Goal: Task Accomplishment & Management: Manage account settings

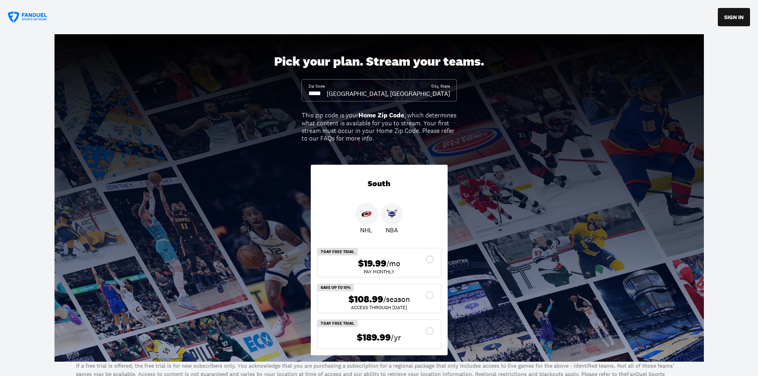
click at [354, 218] on div "NHL NBA" at bounding box center [379, 219] width 137 height 32
click at [362, 214] on img at bounding box center [366, 214] width 10 height 10
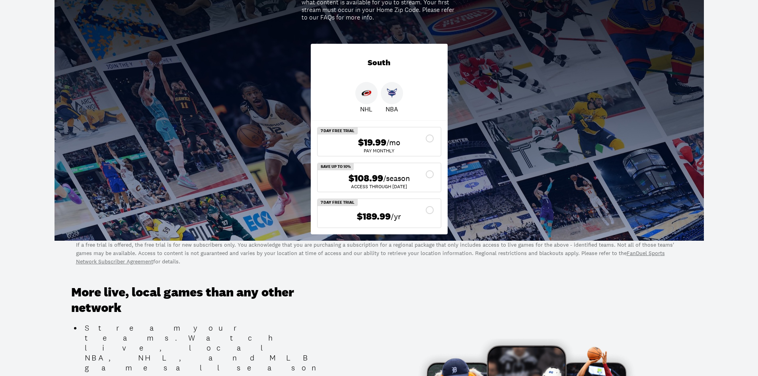
scroll to position [141, 0]
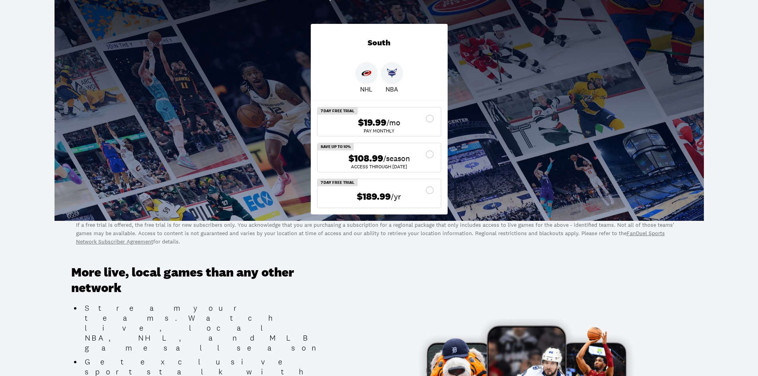
click at [430, 154] on div "$108.99 /season" at bounding box center [379, 159] width 111 height 12
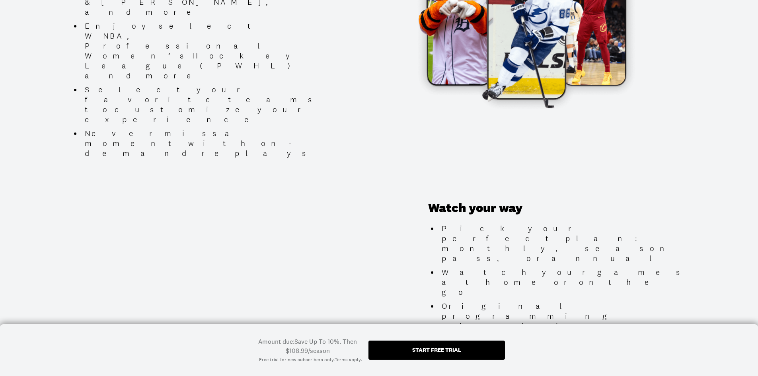
scroll to position [0, 0]
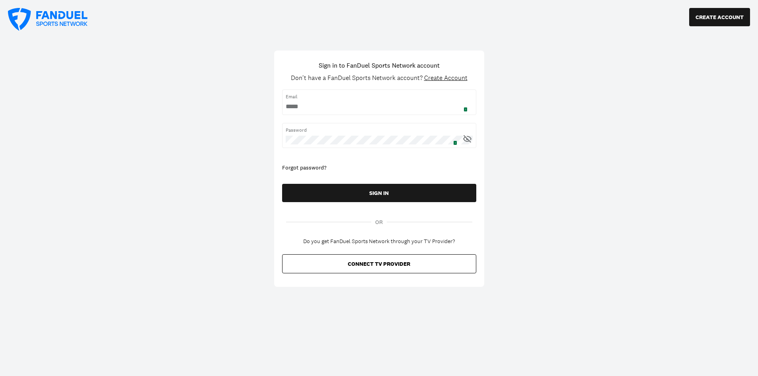
click at [454, 140] on span "1" at bounding box center [455, 142] width 4 height 5
type input "**********"
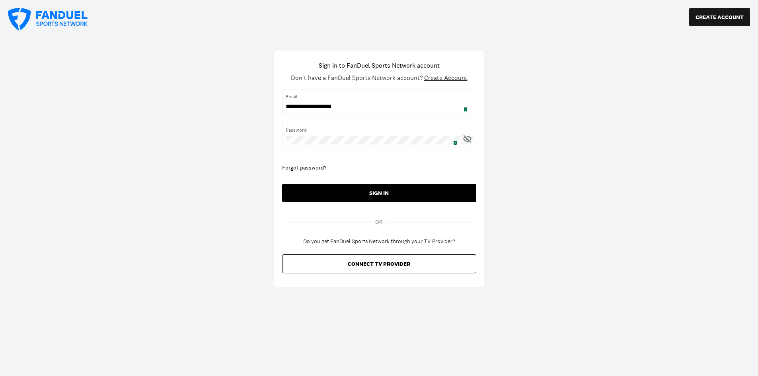
click at [393, 193] on button "SIGN IN" at bounding box center [379, 193] width 194 height 18
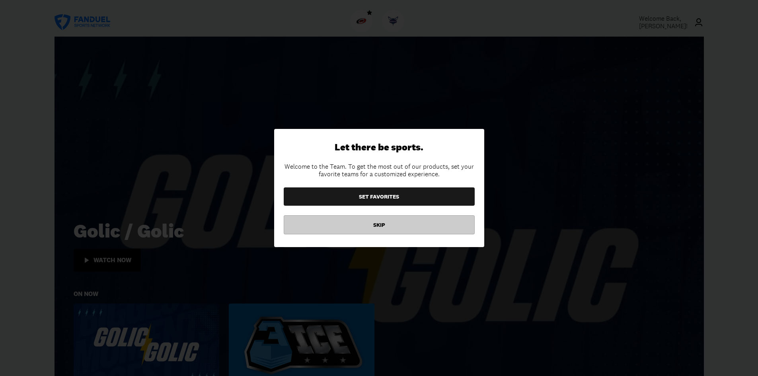
click at [409, 225] on button "SKIP" at bounding box center [379, 224] width 191 height 19
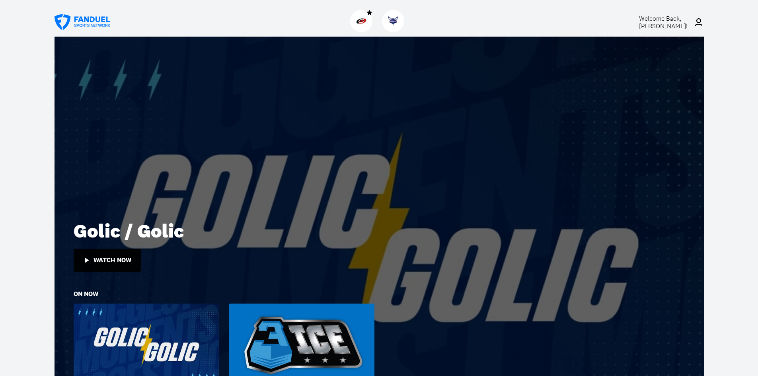
drag, startPoint x: 757, startPoint y: 53, endPoint x: 755, endPoint y: 103, distance: 50.1
click at [360, 22] on img at bounding box center [361, 21] width 10 height 10
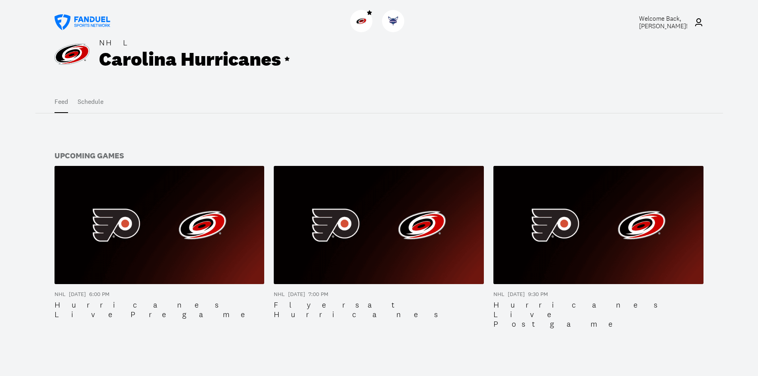
click at [699, 23] on icon at bounding box center [698, 22] width 7 height 8
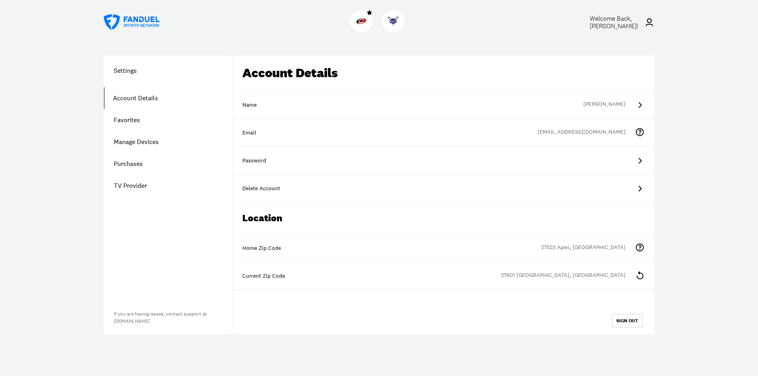
click at [637, 186] on icon at bounding box center [640, 189] width 10 height 10
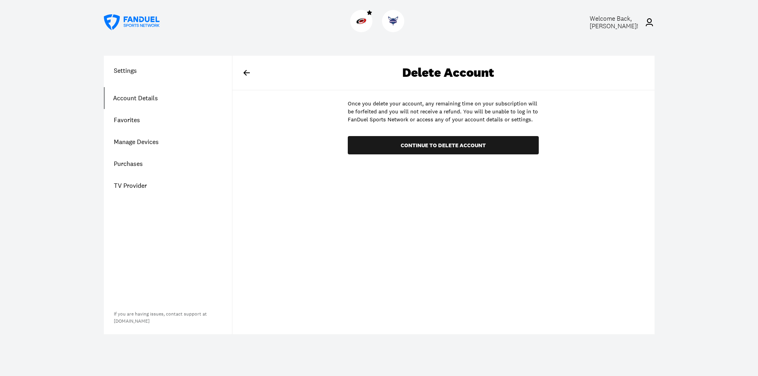
click at [628, 23] on span "Welcome Back, [PERSON_NAME] !" at bounding box center [613, 22] width 49 height 16
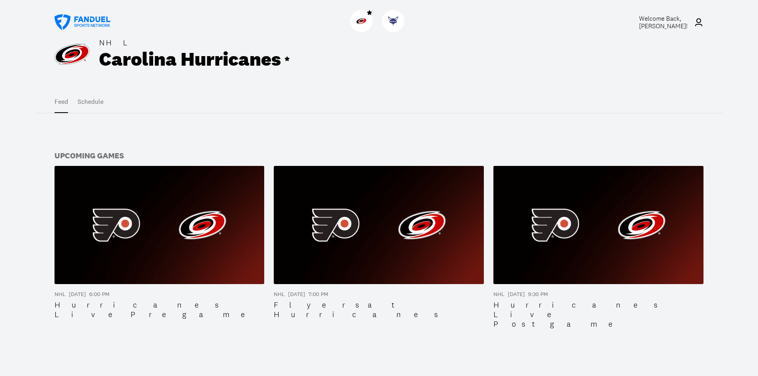
click at [377, 202] on img at bounding box center [379, 225] width 210 height 118
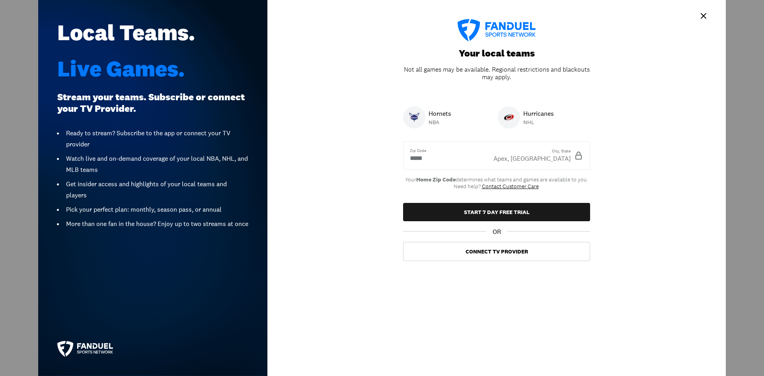
click at [494, 187] on link "Contact Customer Care" at bounding box center [510, 186] width 57 height 7
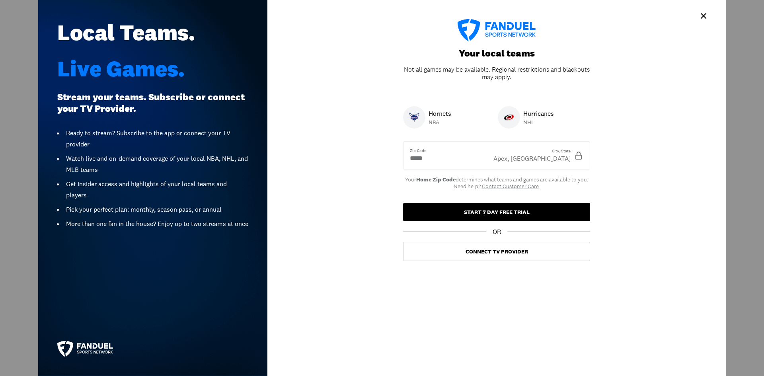
click at [486, 211] on button "START 7 DAY FREE TRIAL" at bounding box center [496, 212] width 187 height 18
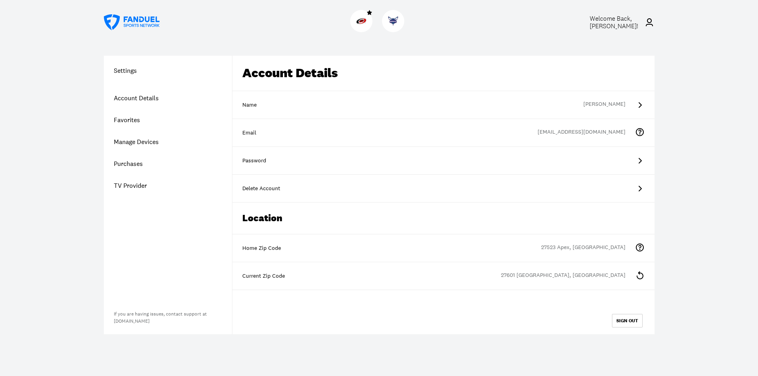
click at [641, 159] on icon at bounding box center [640, 161] width 10 height 10
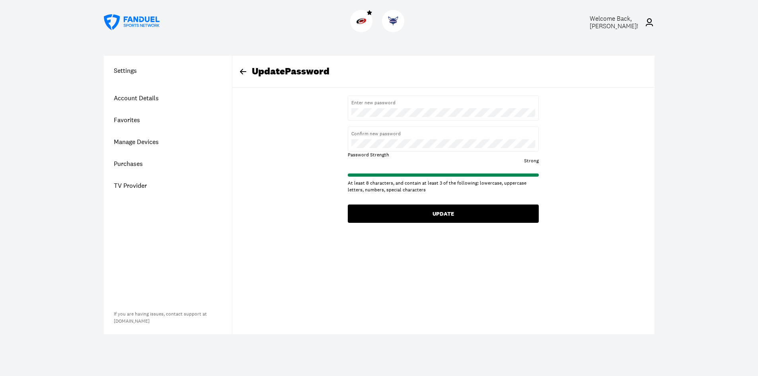
click at [448, 210] on button "UPDATE" at bounding box center [443, 213] width 191 height 18
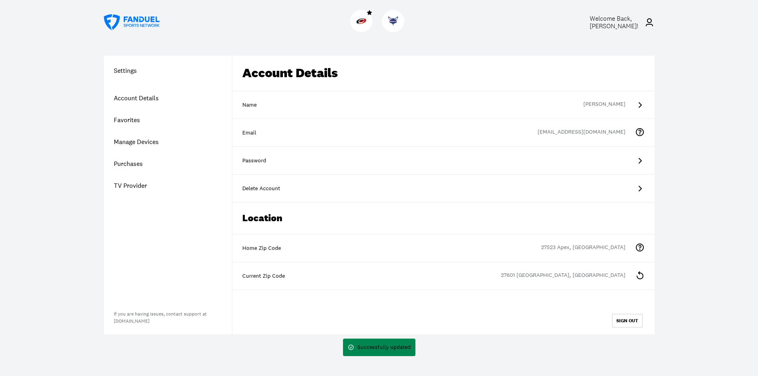
click at [138, 99] on link "Account Details" at bounding box center [168, 98] width 128 height 22
click at [129, 165] on link "Purchases" at bounding box center [168, 164] width 128 height 22
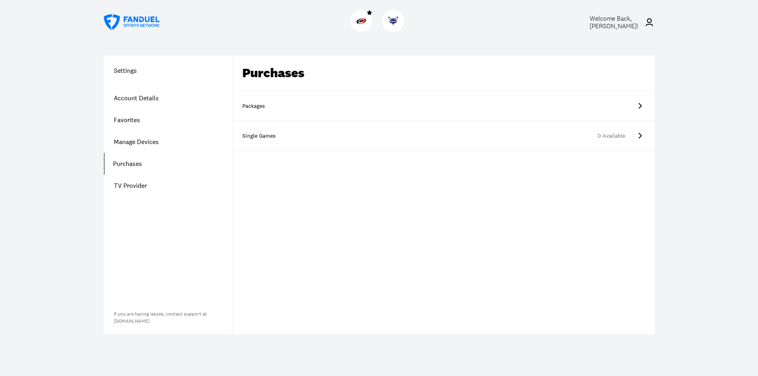
click at [642, 107] on icon at bounding box center [640, 106] width 10 height 10
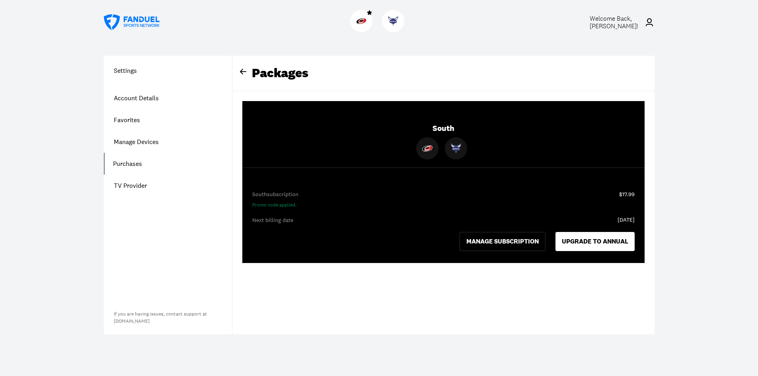
click at [423, 148] on img at bounding box center [427, 148] width 10 height 10
click at [577, 240] on button "UPGRADE TO ANNUAL" at bounding box center [594, 241] width 79 height 19
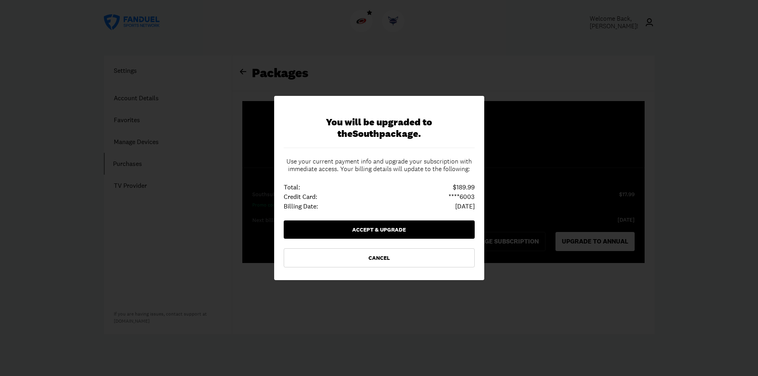
click at [376, 229] on button "Accept & Upgrade" at bounding box center [379, 229] width 191 height 18
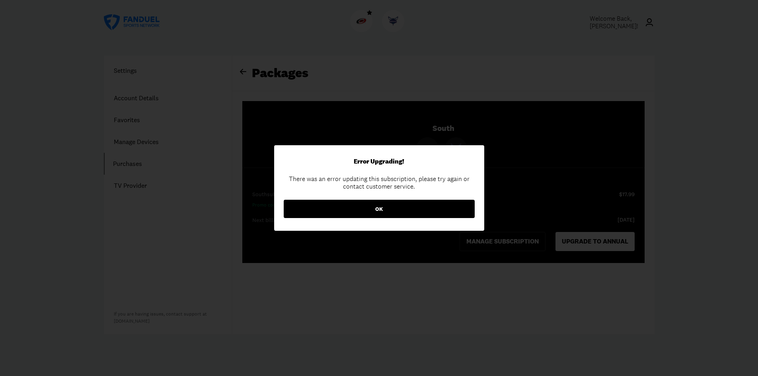
click at [392, 209] on button "OK" at bounding box center [379, 209] width 191 height 18
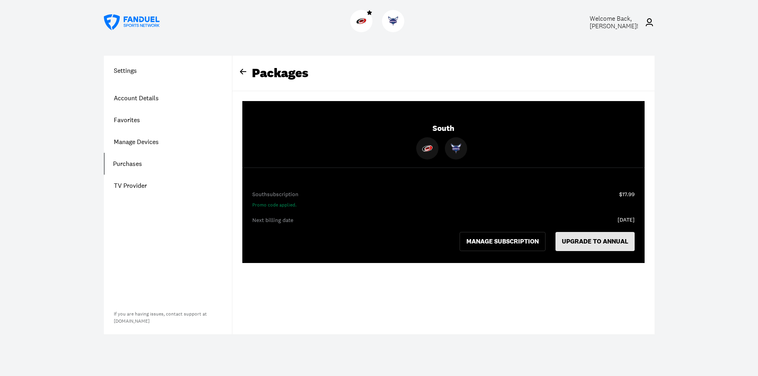
click at [583, 242] on button "UPGRADE TO ANNUAL" at bounding box center [594, 241] width 79 height 19
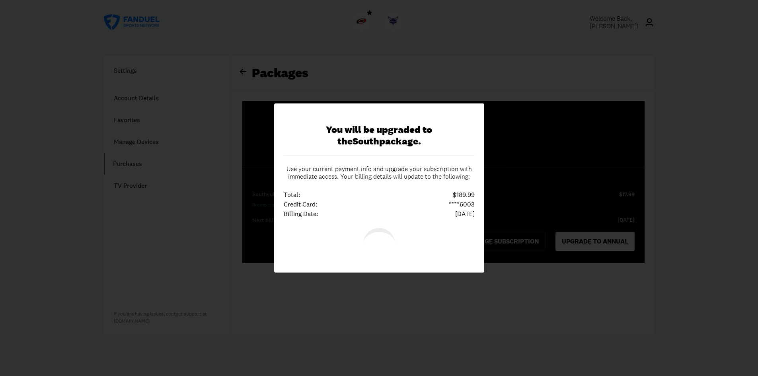
drag, startPoint x: 458, startPoint y: 125, endPoint x: 453, endPoint y: 99, distance: 26.6
click at [458, 113] on div "You will be upgraded to the South package. Use your current payment info and up…" at bounding box center [379, 187] width 210 height 169
drag, startPoint x: 441, startPoint y: 89, endPoint x: 423, endPoint y: 75, distance: 23.2
click at [433, 83] on div at bounding box center [379, 188] width 758 height 376
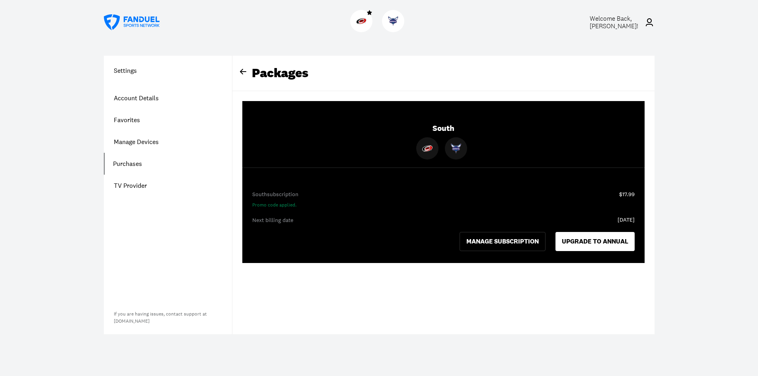
click at [416, 93] on div "Packages Error! OK South South subscription Promo code applied. $17.99 Next bil…" at bounding box center [443, 164] width 422 height 217
click at [497, 244] on button "MANAGE SUBSCRIPTION" at bounding box center [502, 241] width 86 height 19
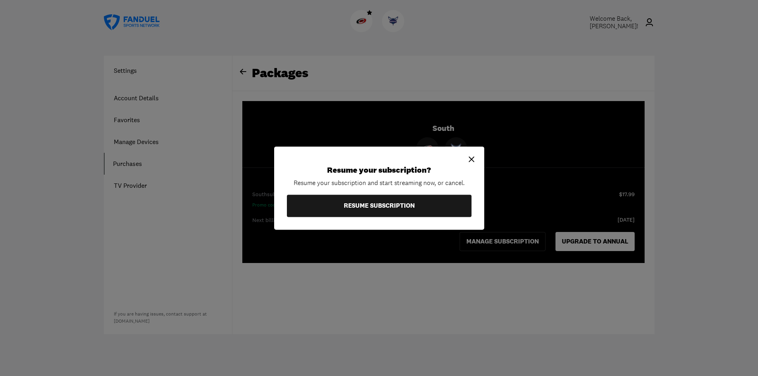
click at [470, 157] on icon at bounding box center [471, 159] width 6 height 6
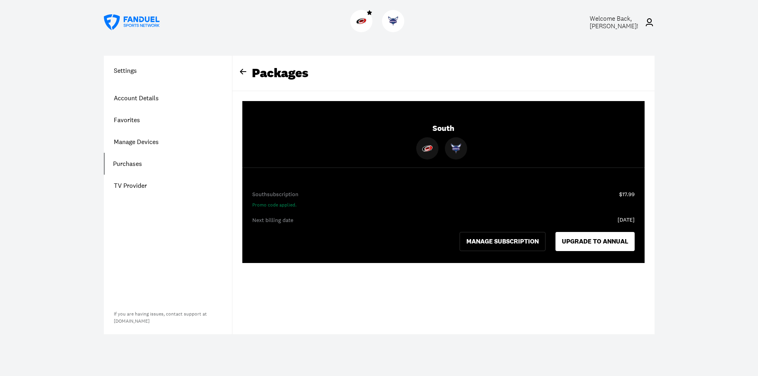
click at [128, 161] on link "Purchases" at bounding box center [168, 164] width 128 height 22
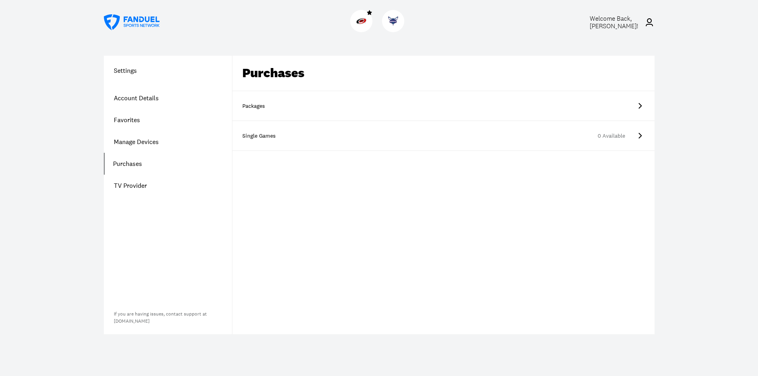
click at [638, 107] on icon at bounding box center [640, 106] width 10 height 10
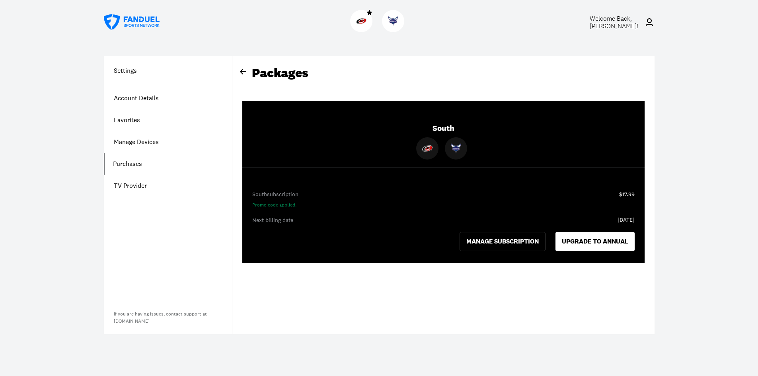
click at [425, 148] on img at bounding box center [427, 148] width 10 height 10
click at [499, 238] on button "MANAGE SUBSCRIPTION" at bounding box center [502, 241] width 86 height 19
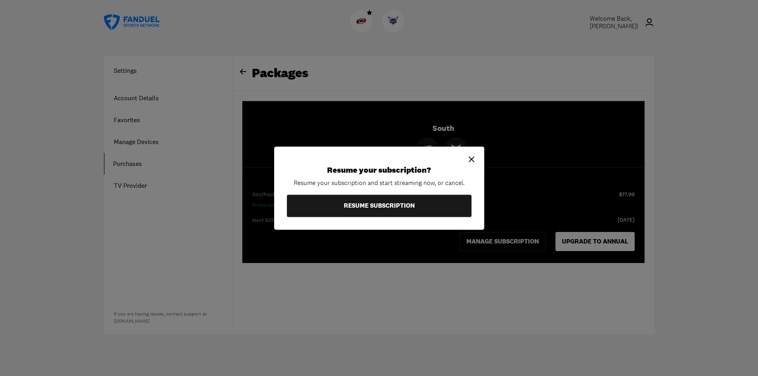
click at [475, 158] on icon at bounding box center [472, 159] width 10 height 10
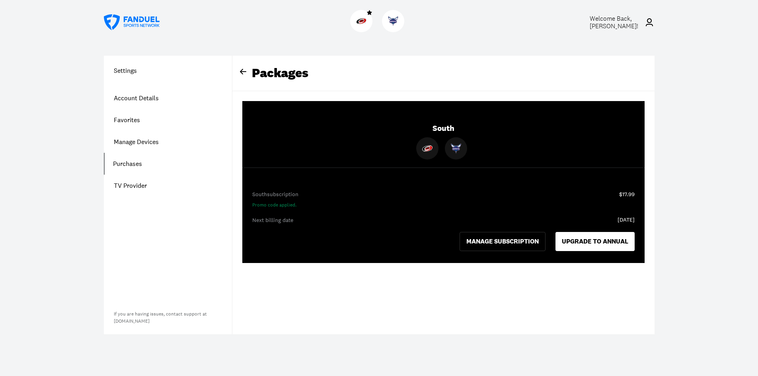
click at [271, 220] on div "Next billing date" at bounding box center [443, 220] width 382 height 8
click at [130, 96] on link "Account Details" at bounding box center [168, 98] width 128 height 22
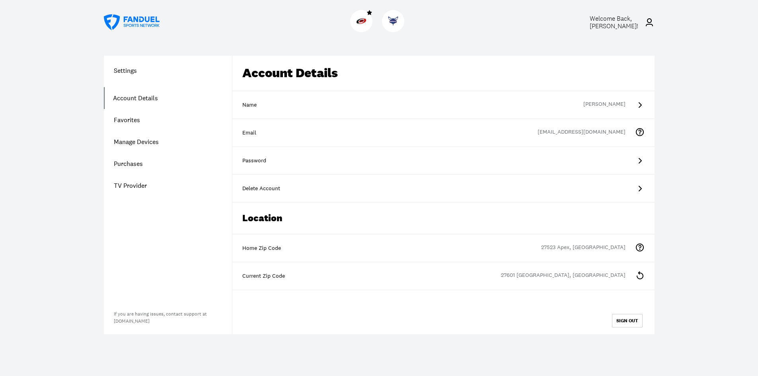
click at [137, 117] on link "Favorites" at bounding box center [168, 120] width 128 height 22
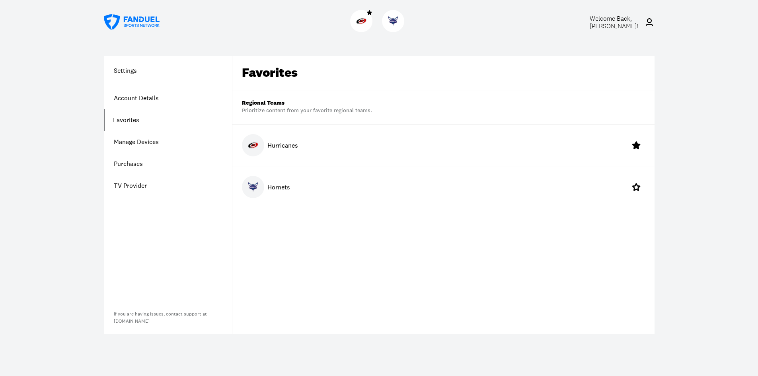
click at [126, 162] on link "Purchases" at bounding box center [168, 164] width 128 height 22
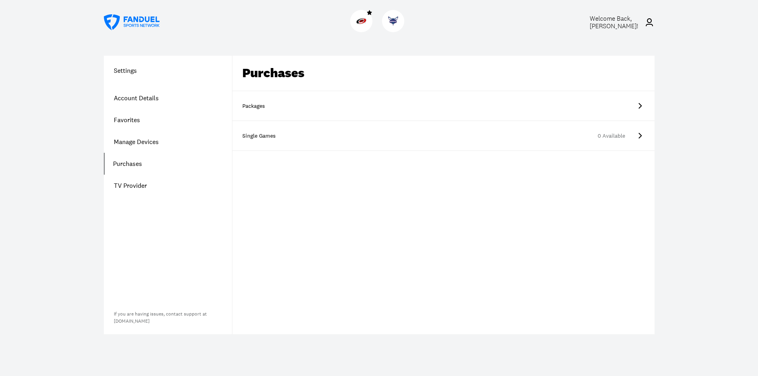
click at [641, 104] on icon at bounding box center [640, 106] width 10 height 10
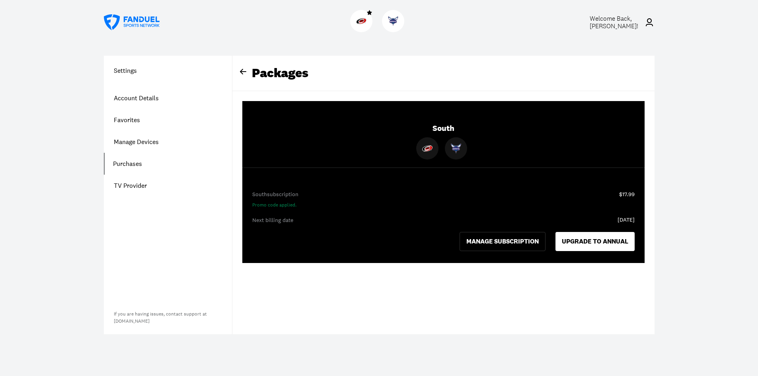
click at [128, 72] on h1 "Settings" at bounding box center [168, 71] width 128 height 10
click at [133, 97] on link "Account Details" at bounding box center [168, 98] width 128 height 22
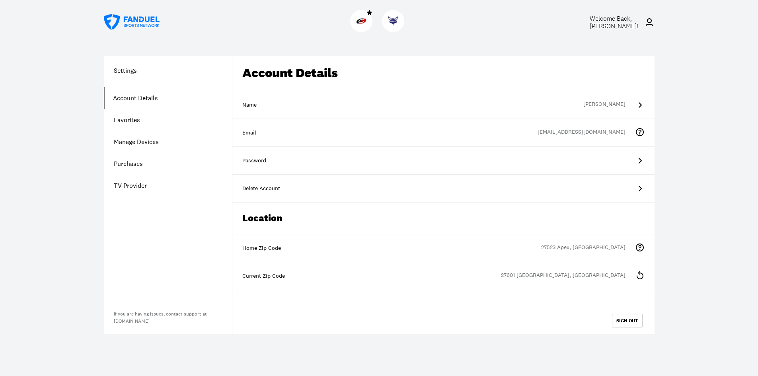
click at [636, 103] on icon at bounding box center [640, 105] width 10 height 10
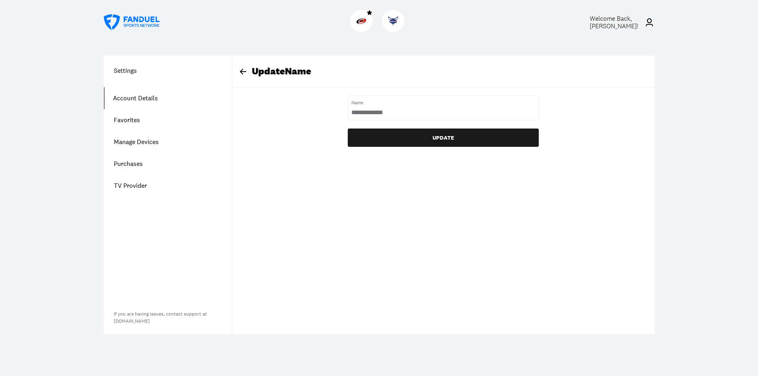
click at [123, 98] on link "Account Details" at bounding box center [168, 98] width 128 height 22
click at [133, 187] on link "TV Provider" at bounding box center [168, 186] width 128 height 22
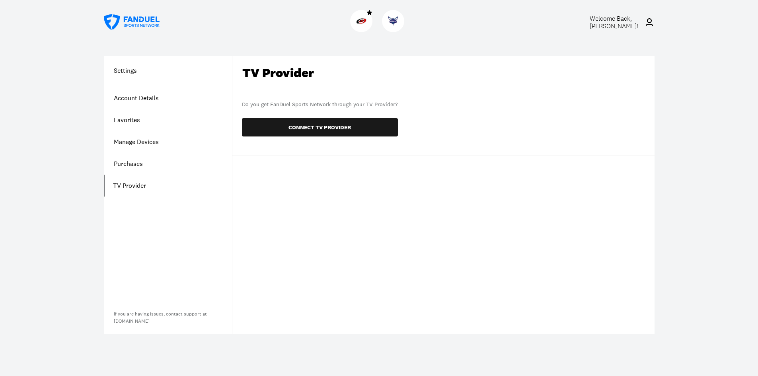
click at [136, 98] on link "Account Details" at bounding box center [168, 98] width 128 height 22
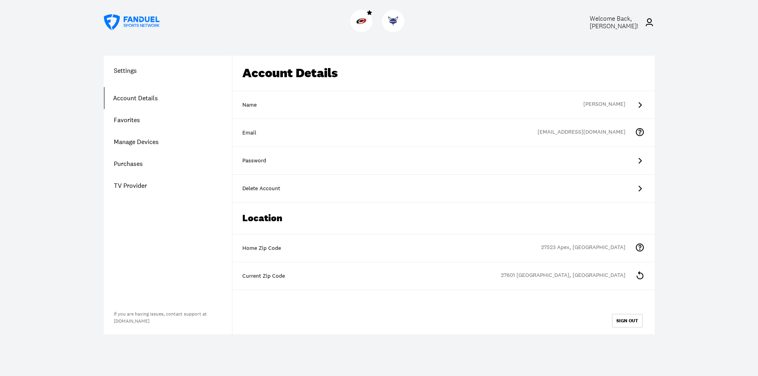
click at [646, 105] on div "Name Steve Schaale" at bounding box center [443, 105] width 422 height 28
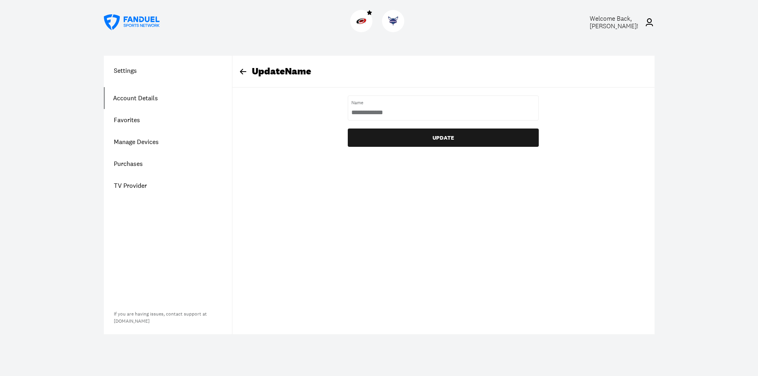
click at [138, 123] on link "Favorites" at bounding box center [168, 120] width 128 height 22
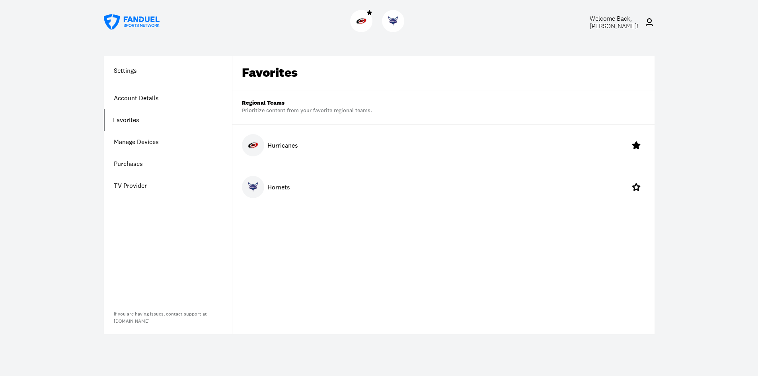
click at [145, 143] on link "Manage Devices" at bounding box center [168, 142] width 128 height 22
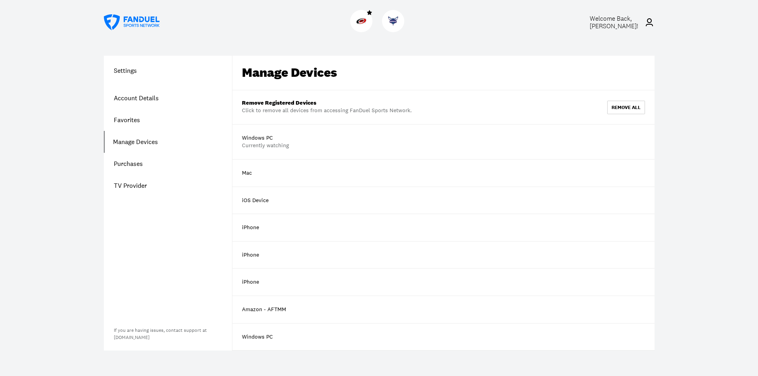
click at [135, 142] on link "Manage Devices" at bounding box center [168, 142] width 128 height 22
click at [130, 165] on link "Purchases" at bounding box center [168, 164] width 128 height 22
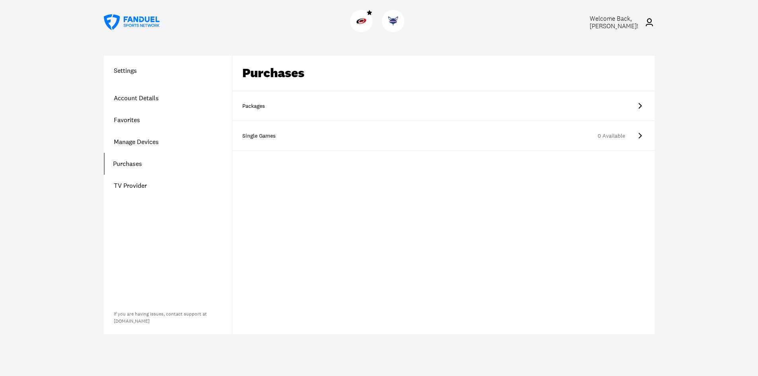
click at [622, 109] on link "Packages" at bounding box center [443, 106] width 422 height 30
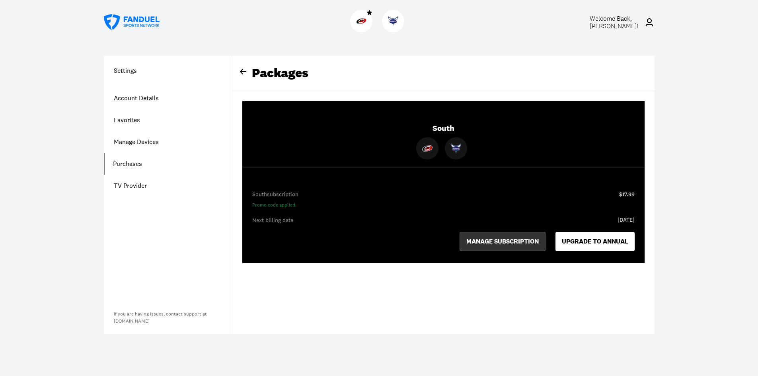
click at [483, 239] on button "MANAGE SUBSCRIPTION" at bounding box center [502, 241] width 86 height 19
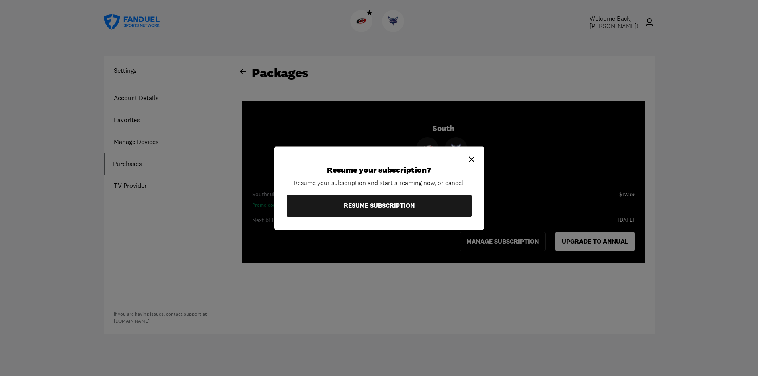
click at [470, 160] on icon at bounding box center [471, 159] width 6 height 6
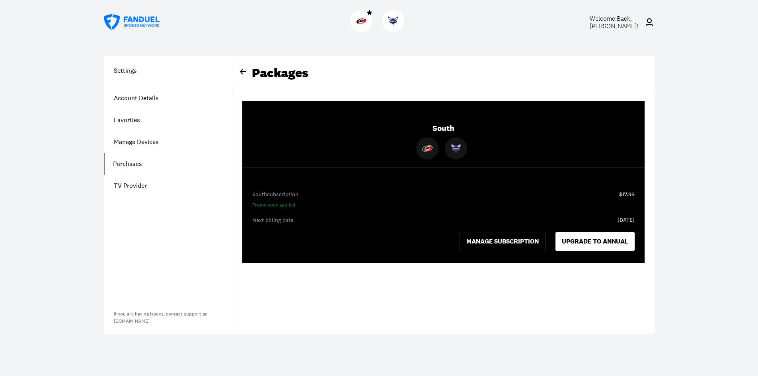
click at [144, 320] on link "If you are having issues, contact support at [DOMAIN_NAME]" at bounding box center [160, 318] width 93 height 14
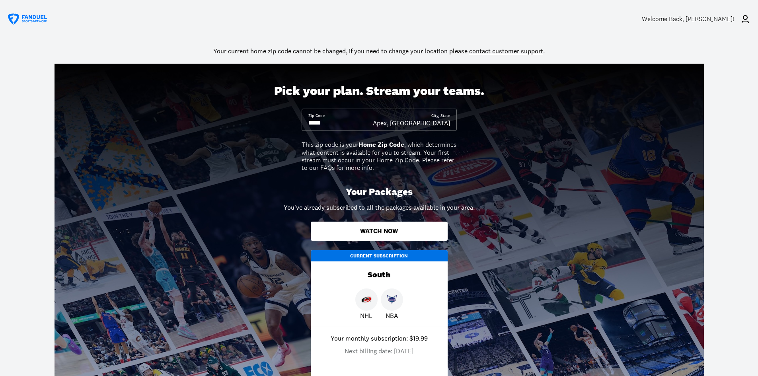
drag, startPoint x: 504, startPoint y: 221, endPoint x: 499, endPoint y: 231, distance: 11.4
drag, startPoint x: 499, startPoint y: 231, endPoint x: 521, endPoint y: 288, distance: 60.4
click at [521, 288] on div "Pick your plan. Stream your teams. Zip Code City, State Apex, [GEOGRAPHIC_DATA]…" at bounding box center [379, 237] width 758 height 346
click at [744, 18] on icon at bounding box center [745, 19] width 10 height 10
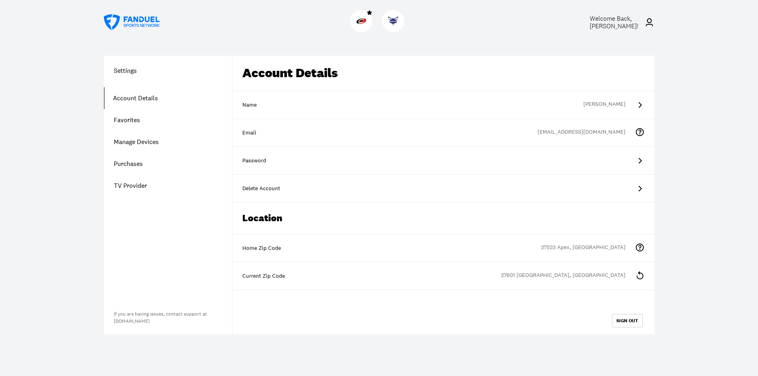
click at [128, 97] on link "Account Details" at bounding box center [168, 98] width 128 height 22
click at [124, 70] on h1 "Settings" at bounding box center [168, 71] width 128 height 10
click at [128, 71] on h1 "Settings" at bounding box center [168, 71] width 128 height 10
click at [129, 71] on h1 "Settings" at bounding box center [168, 71] width 128 height 10
click at [135, 71] on h1 "Settings" at bounding box center [168, 71] width 128 height 10
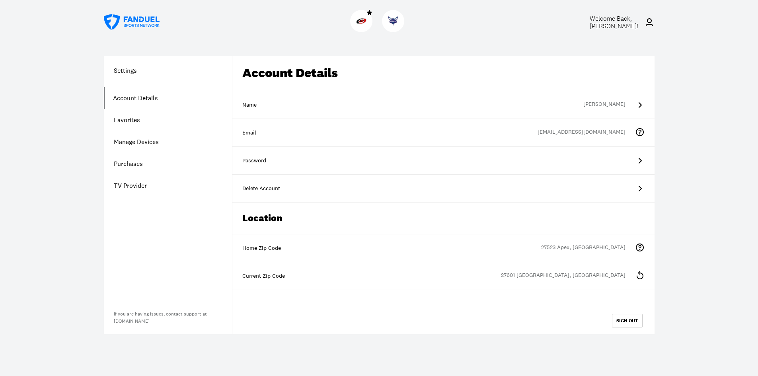
click at [140, 71] on h1 "Settings" at bounding box center [168, 71] width 128 height 10
click at [143, 71] on h1 "Settings" at bounding box center [168, 71] width 128 height 10
click at [152, 74] on h1 "Settings" at bounding box center [168, 71] width 128 height 10
drag, startPoint x: 102, startPoint y: 93, endPoint x: 113, endPoint y: 67, distance: 28.1
click at [113, 67] on div "Settings Account Details Favorites Manage Devices Purchases TV Provider If you …" at bounding box center [379, 195] width 589 height 317
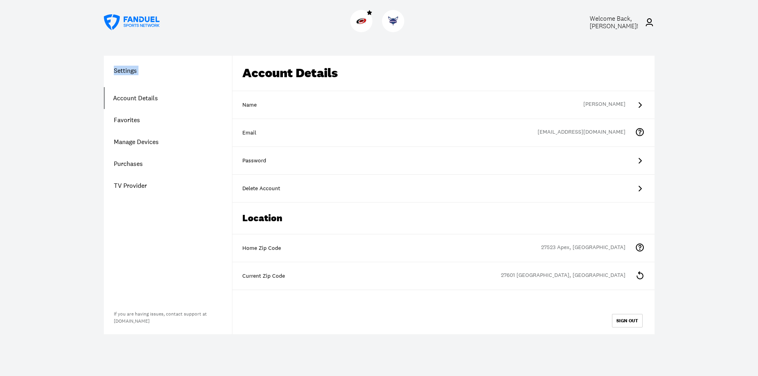
click at [107, 71] on h1 "Settings" at bounding box center [168, 71] width 128 height 10
click at [113, 70] on h1 "Settings" at bounding box center [168, 71] width 128 height 10
drag, startPoint x: 116, startPoint y: 119, endPoint x: 116, endPoint y: 132, distance: 13.5
click at [117, 119] on link "Favorites" at bounding box center [168, 120] width 128 height 22
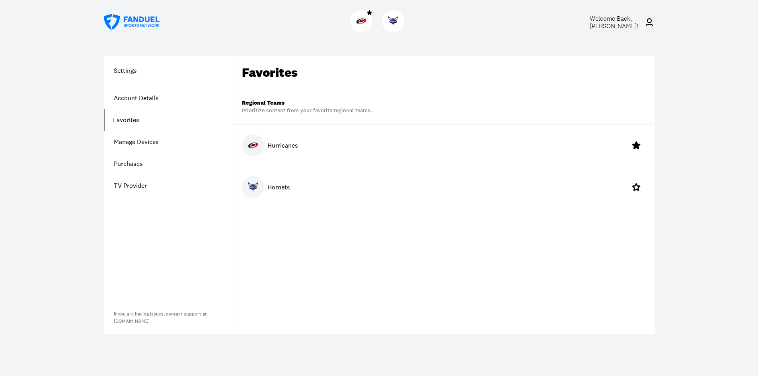
click at [147, 71] on h1 "Settings" at bounding box center [168, 71] width 128 height 10
click at [146, 71] on h1 "Settings" at bounding box center [168, 71] width 128 height 10
click at [120, 163] on link "Purchases" at bounding box center [168, 164] width 128 height 22
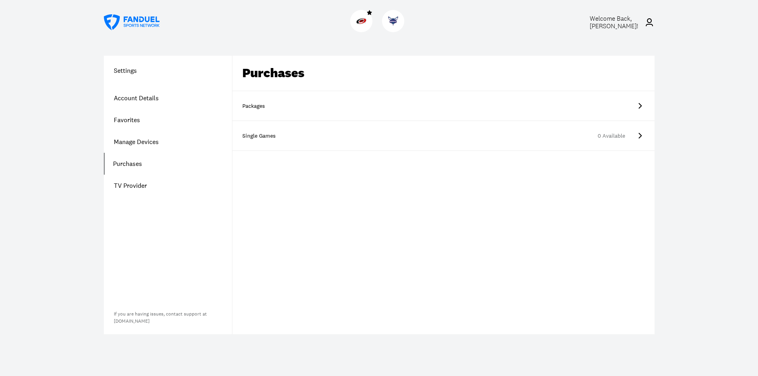
click at [638, 107] on icon at bounding box center [640, 106] width 10 height 10
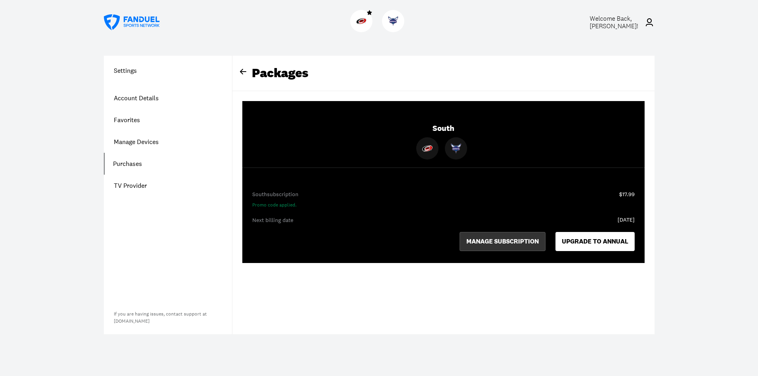
click at [490, 238] on button "MANAGE SUBSCRIPTION" at bounding box center [502, 241] width 86 height 19
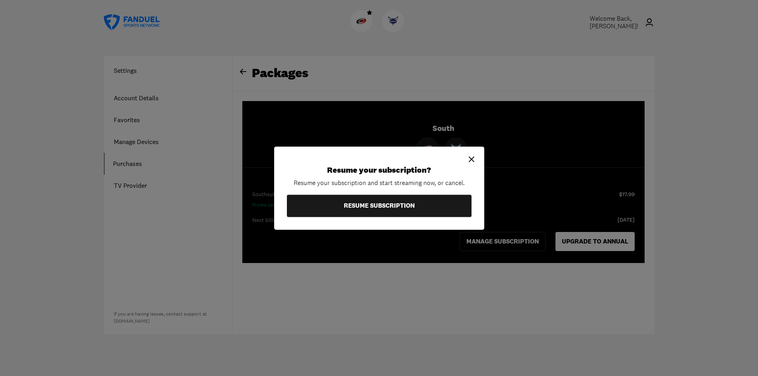
click at [520, 144] on div "Resume your subscription? Resume your subscription and start streaming now, or …" at bounding box center [379, 188] width 758 height 376
click at [472, 159] on icon at bounding box center [471, 159] width 6 height 6
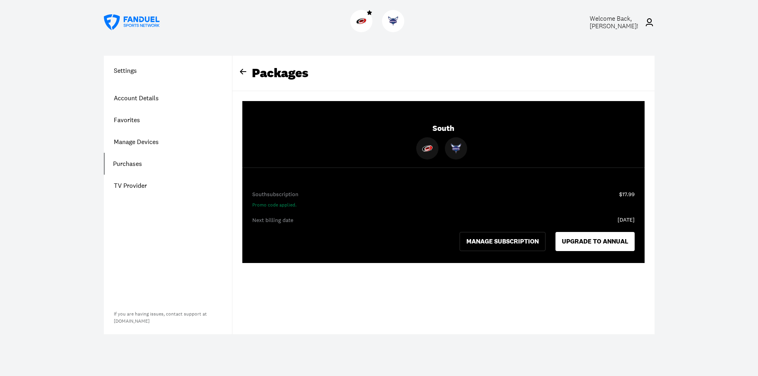
click at [427, 148] on img at bounding box center [427, 148] width 10 height 10
click at [479, 242] on button "MANAGE SUBSCRIPTION" at bounding box center [502, 241] width 86 height 19
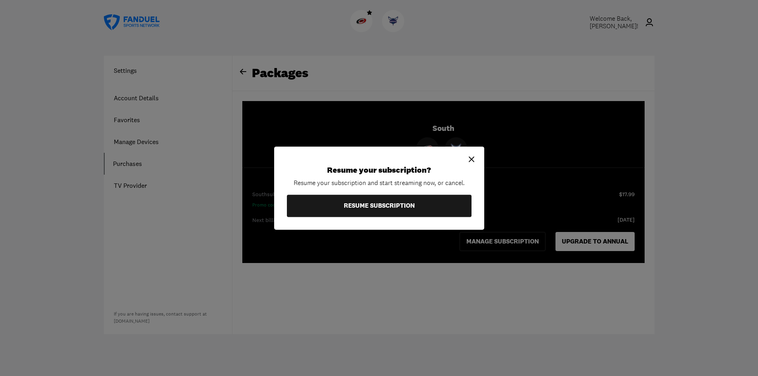
click at [472, 160] on icon at bounding box center [471, 159] width 6 height 6
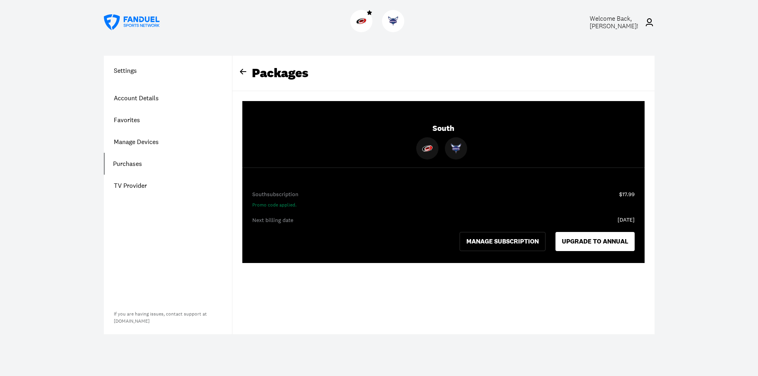
click at [123, 96] on link "Account Details" at bounding box center [168, 98] width 128 height 22
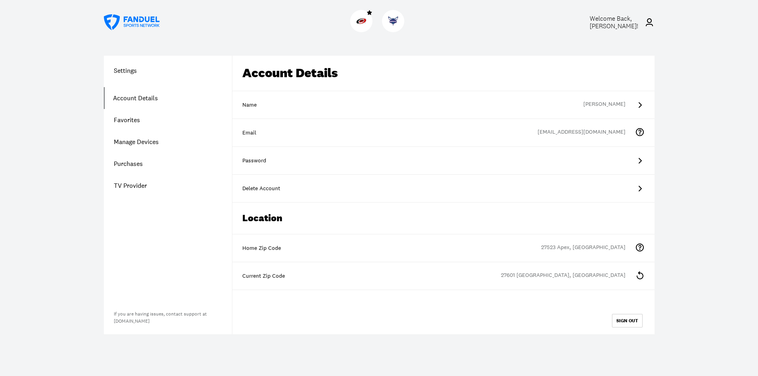
click at [648, 21] on icon at bounding box center [649, 22] width 10 height 10
click at [150, 322] on link "If you are having issues, contact support at [DOMAIN_NAME]" at bounding box center [160, 318] width 93 height 14
